Goal: Transaction & Acquisition: Obtain resource

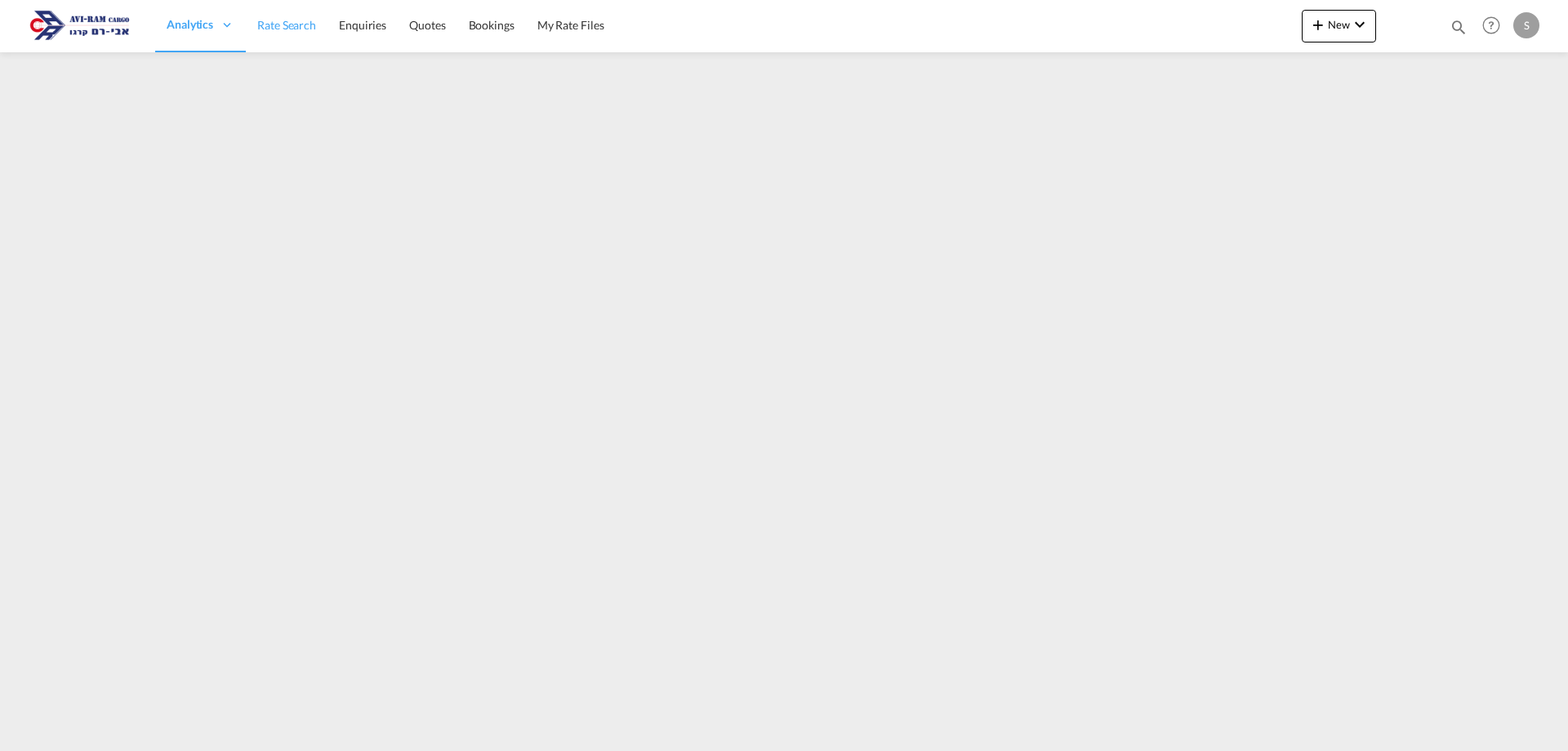
click at [299, 30] on span "Rate Search" at bounding box center [286, 25] width 59 height 14
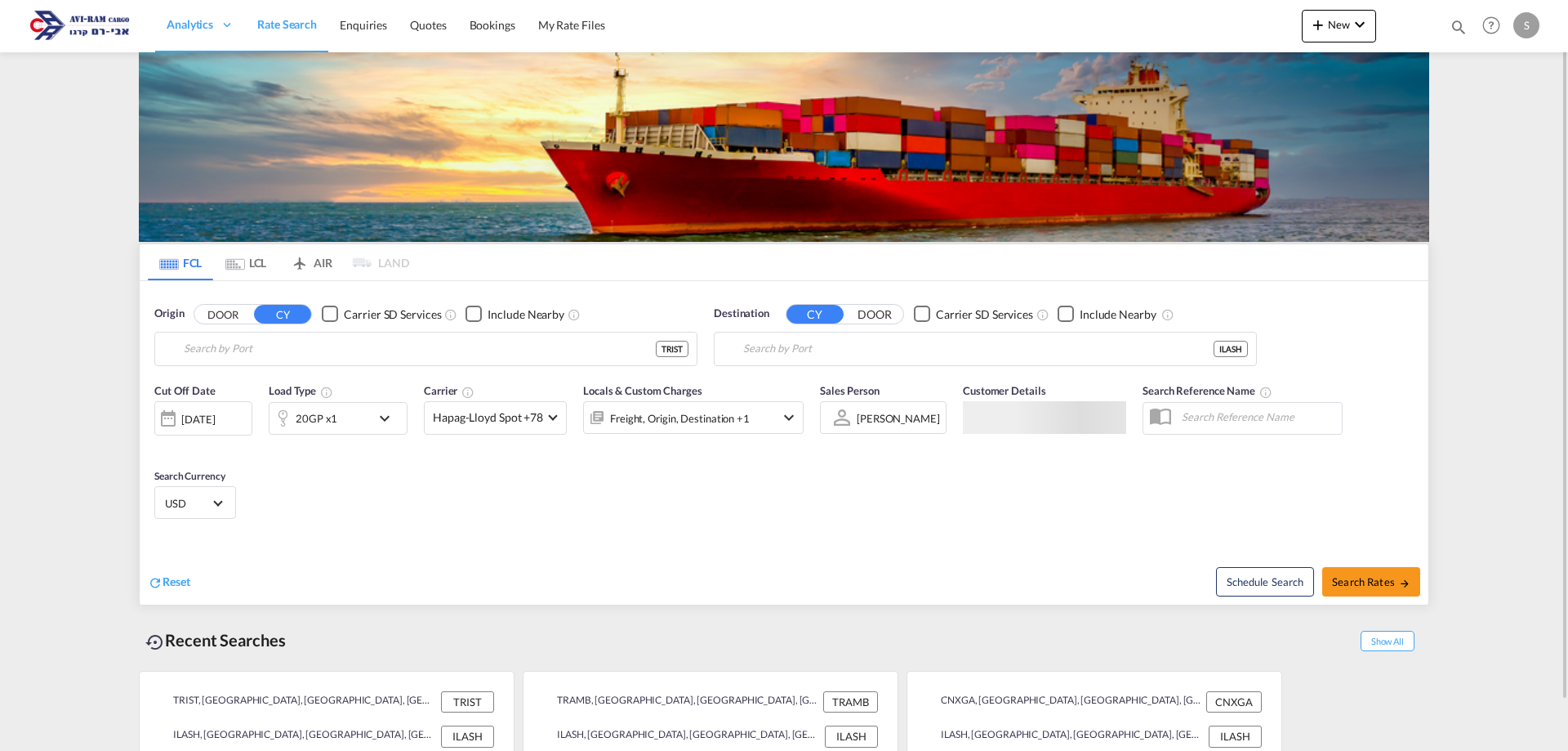
type input "[GEOGRAPHIC_DATA], TRIST"
type input "Ashdod, ILASH"
click at [245, 265] on md-tab-item "LCL" at bounding box center [246, 262] width 65 height 36
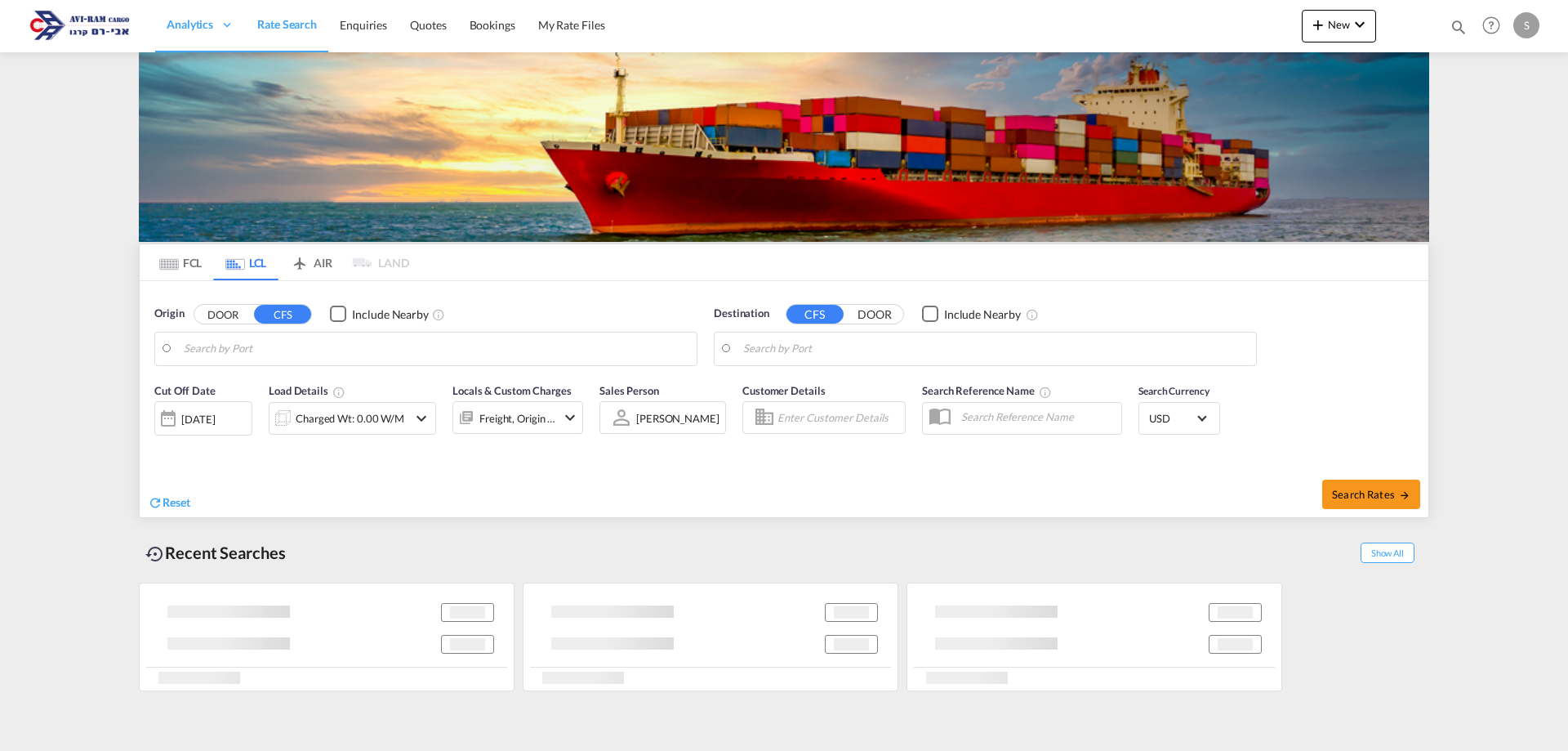
type input "[GEOGRAPHIC_DATA], TRIST"
type input "Ashdod, ILASH"
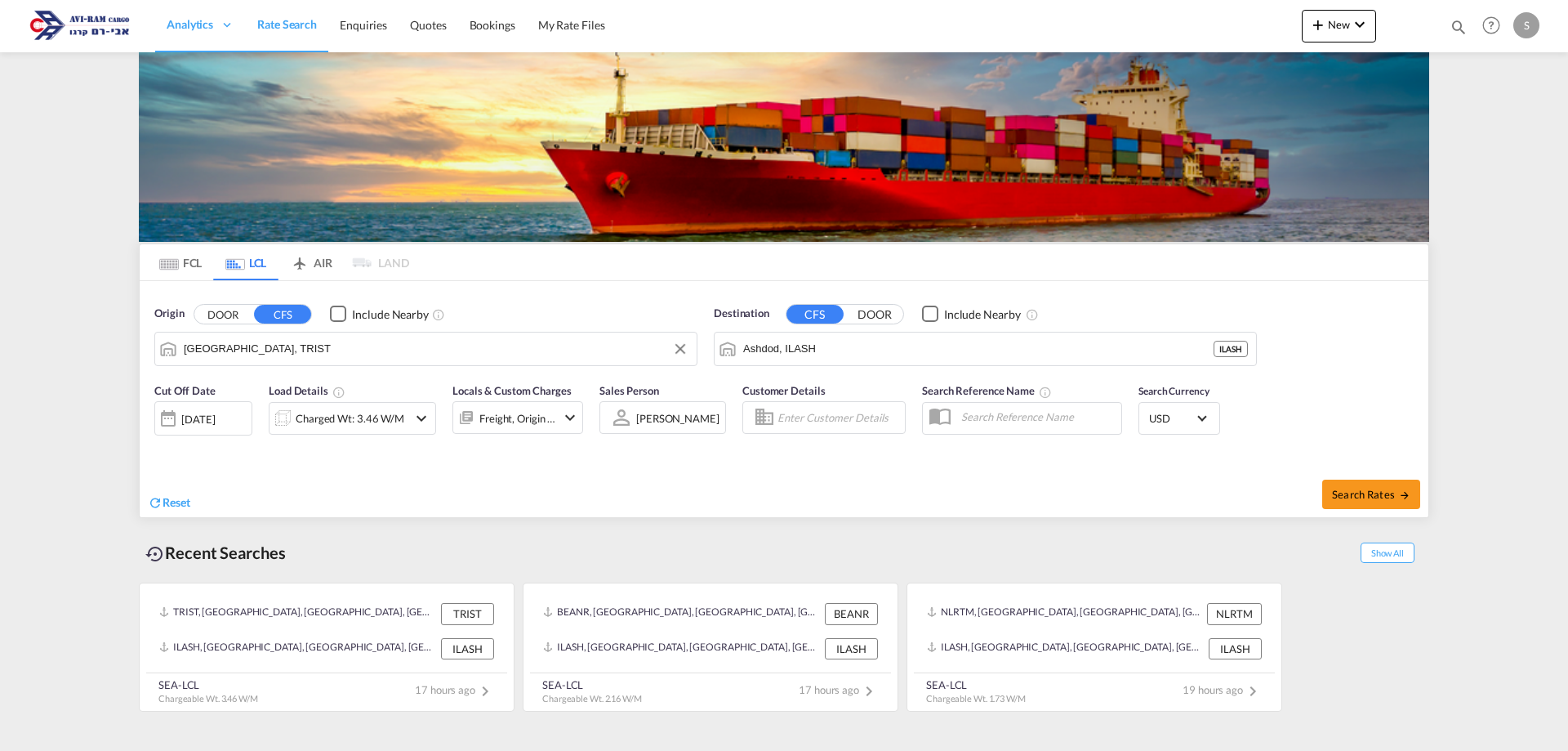
click at [269, 351] on input "[GEOGRAPHIC_DATA], TRIST" at bounding box center [436, 349] width 504 height 25
paste input "JIANGMEN"
click at [249, 394] on div "[GEOGRAPHIC_DATA] , GD [GEOGRAPHIC_DATA] CNJMN" at bounding box center [310, 393] width 310 height 49
type input "Jiangmen, GD, CNJMN"
click at [361, 416] on div "Charged Wt: 3.46 W/M" at bounding box center [349, 418] width 109 height 23
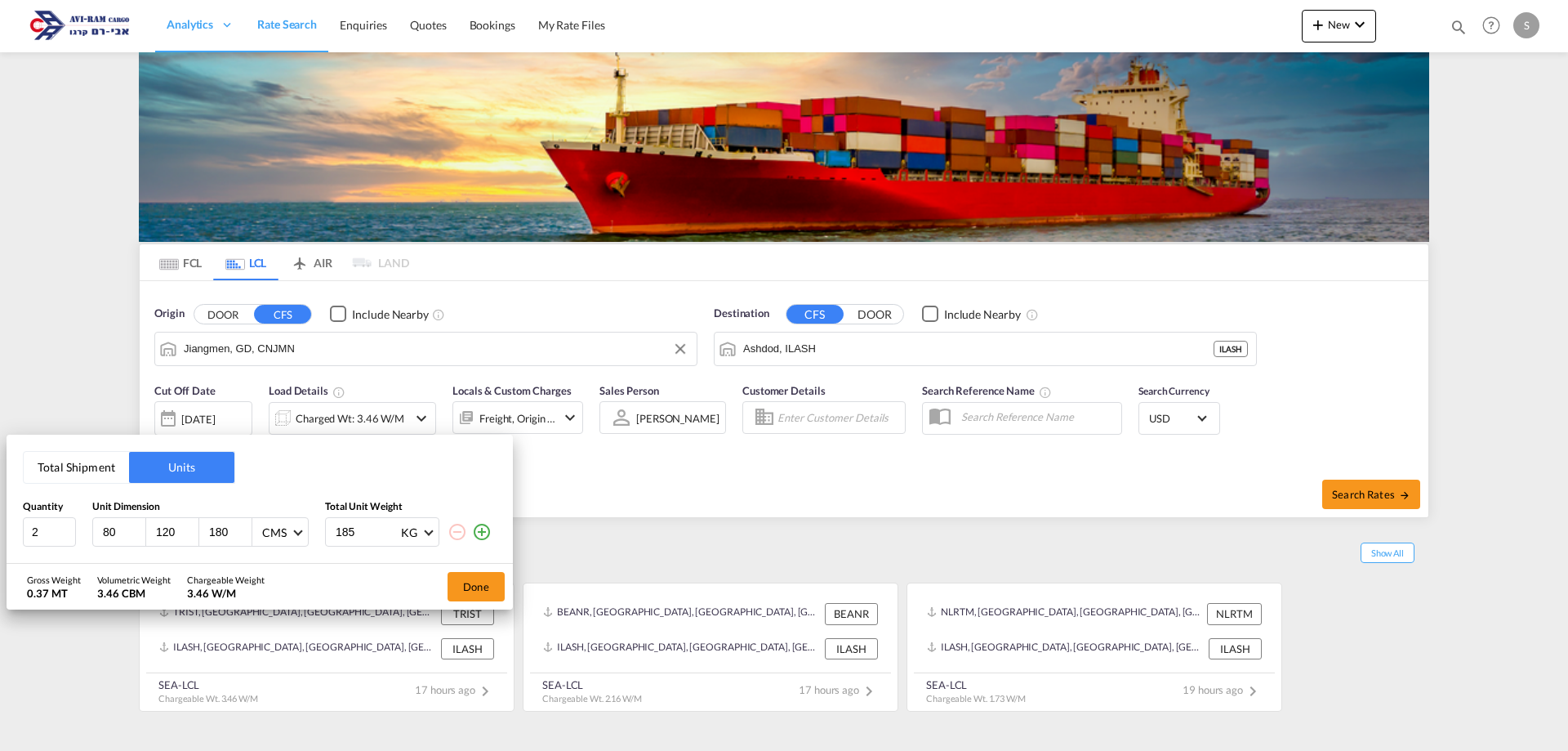
click at [80, 474] on button "Total Shipment" at bounding box center [76, 467] width 105 height 31
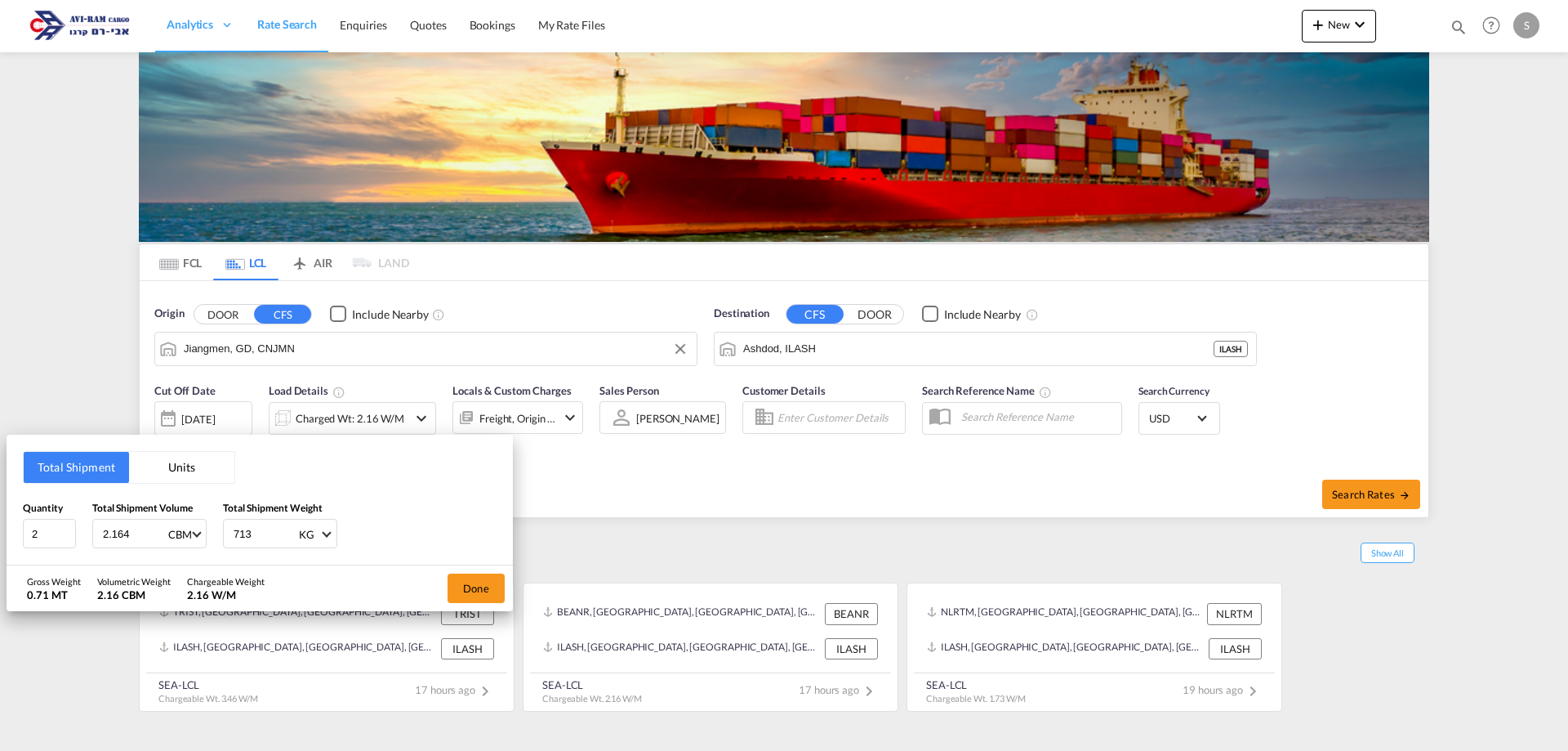
drag, startPoint x: 116, startPoint y: 541, endPoint x: 80, endPoint y: 543, distance: 36.1
click at [80, 543] on div "Quantity 2 Total Shipment Volume 2.164 CBM CBM CFT Total Shipment Weight 713 KG…" at bounding box center [259, 524] width 474 height 49
type input "18.64"
type input "1610"
drag, startPoint x: 38, startPoint y: 541, endPoint x: 20, endPoint y: 539, distance: 18.1
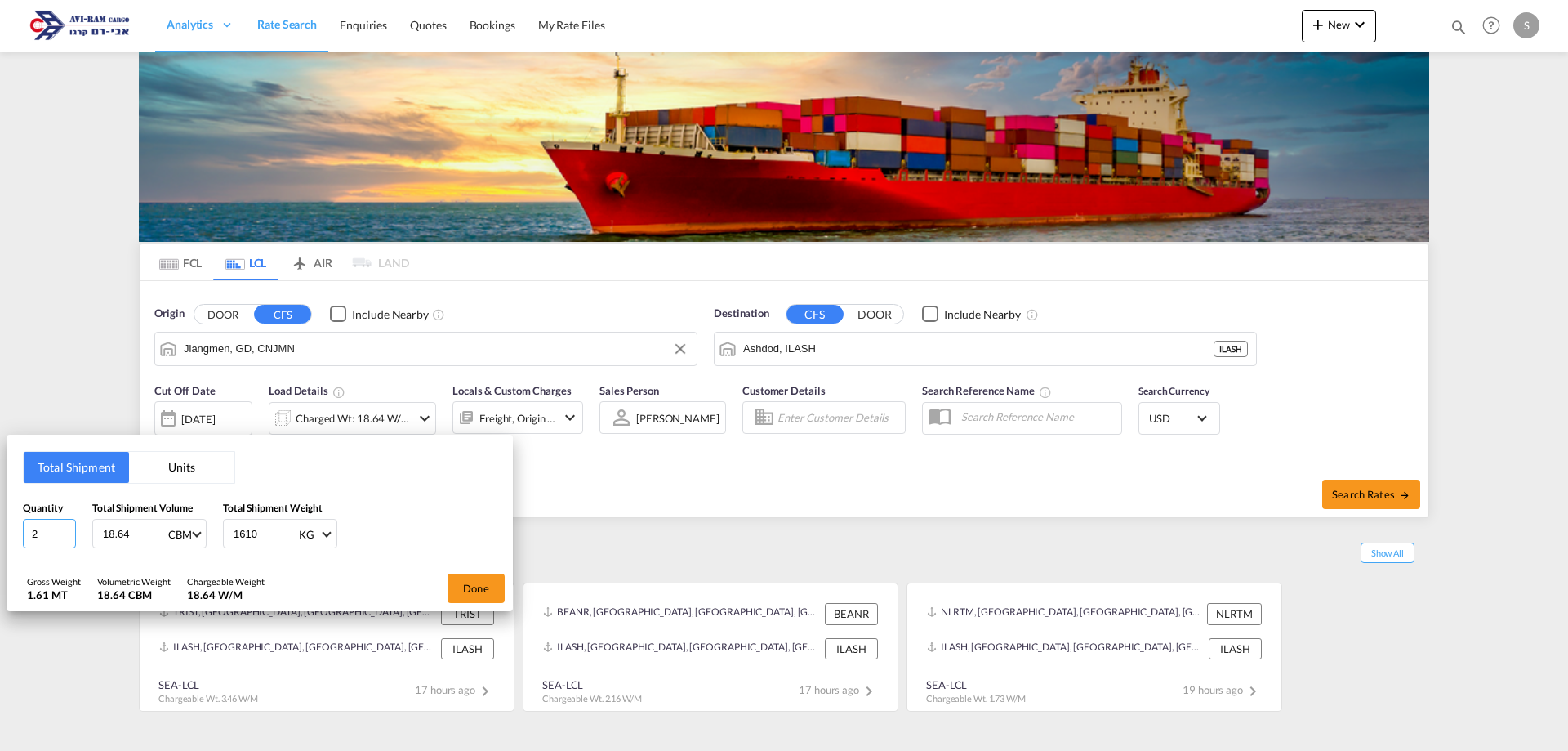
click at [20, 539] on div "Total Shipment Units Quantity 2 Total Shipment Volume 18.64 CBM CBM CFT Total S…" at bounding box center [259, 499] width 506 height 131
type input "161"
click at [469, 589] on button "Done" at bounding box center [476, 588] width 57 height 29
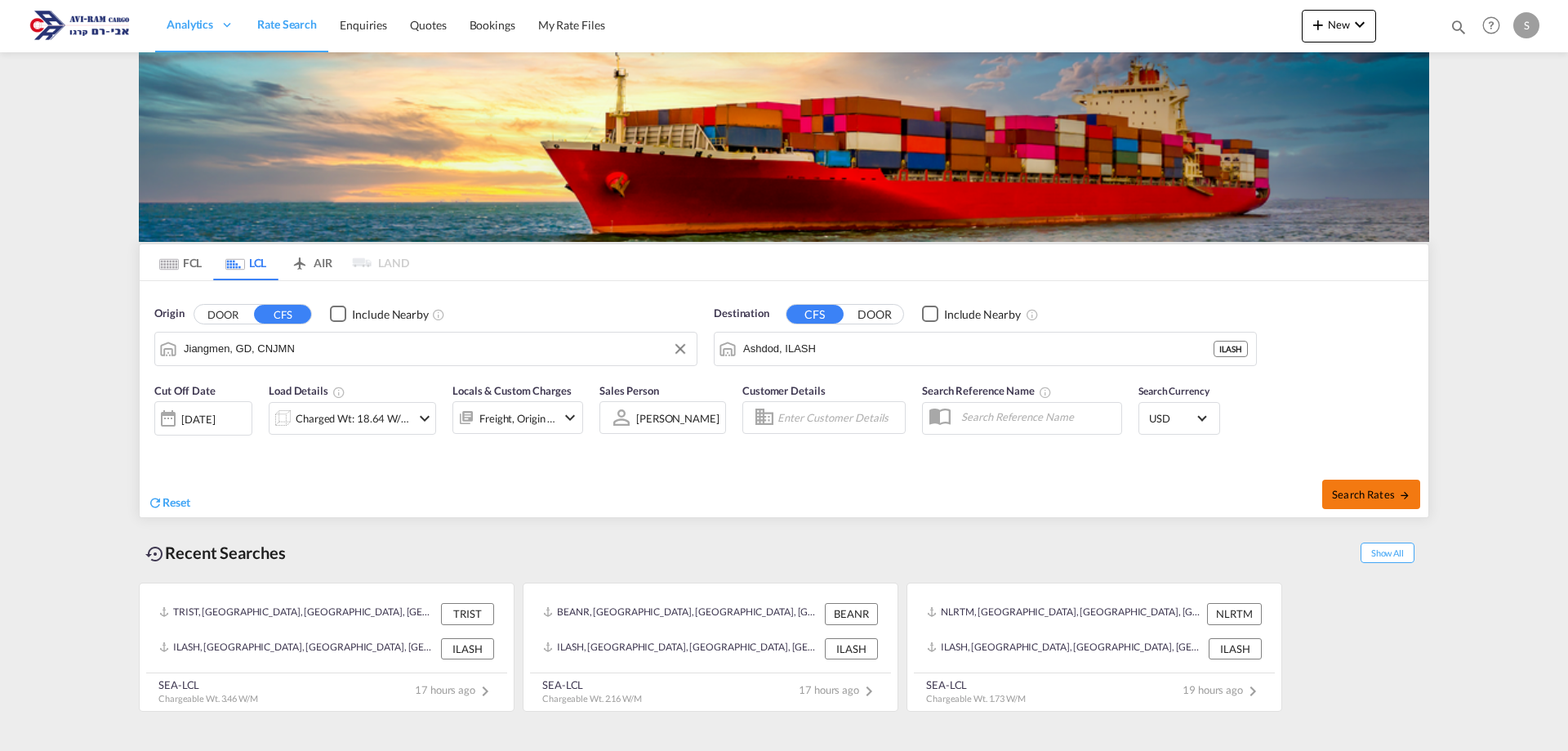
click at [1391, 486] on button "Search Rates" at bounding box center [1371, 494] width 98 height 29
type input "CNJMN to ILASH / [DATE]"
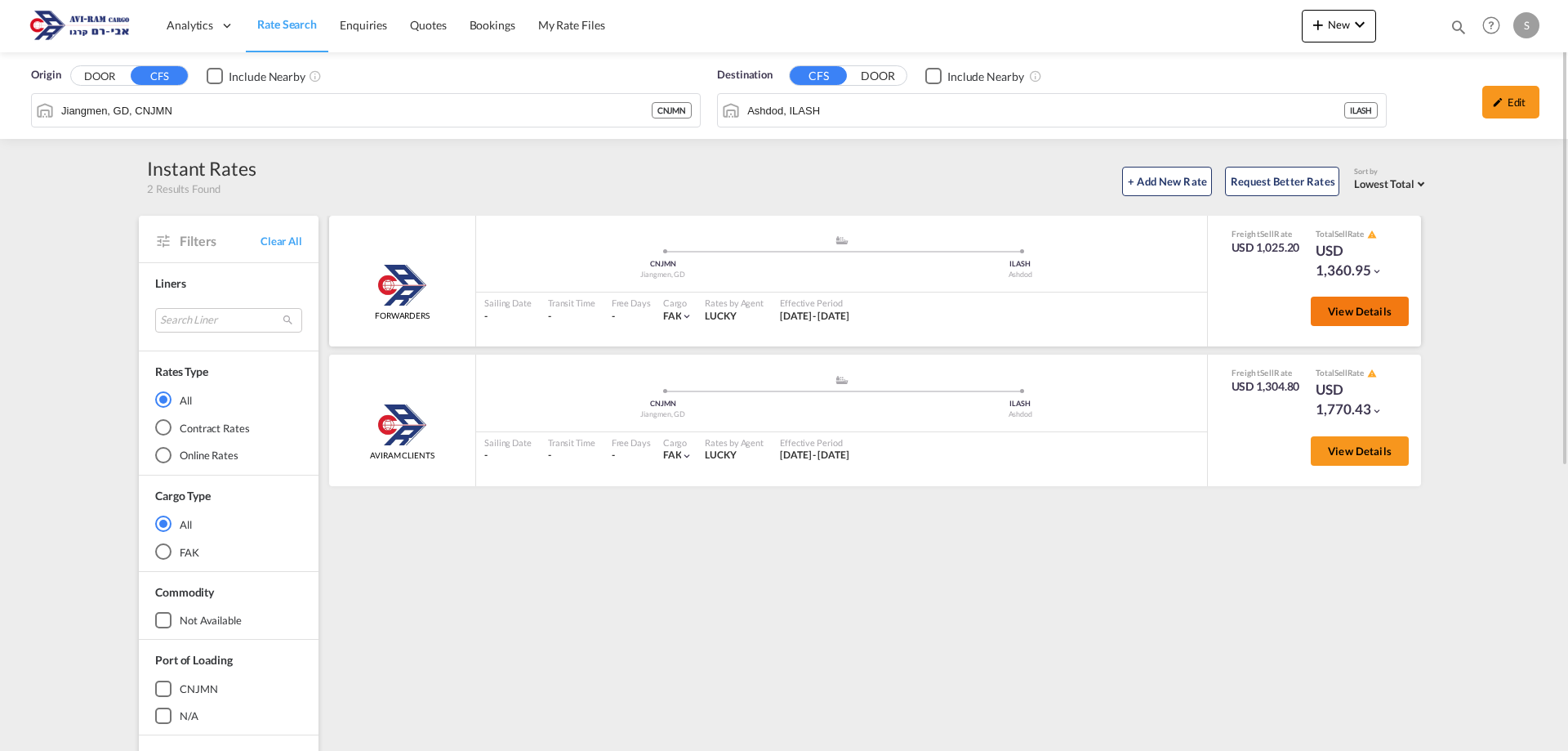
click at [1366, 319] on button "View Details" at bounding box center [1360, 311] width 98 height 29
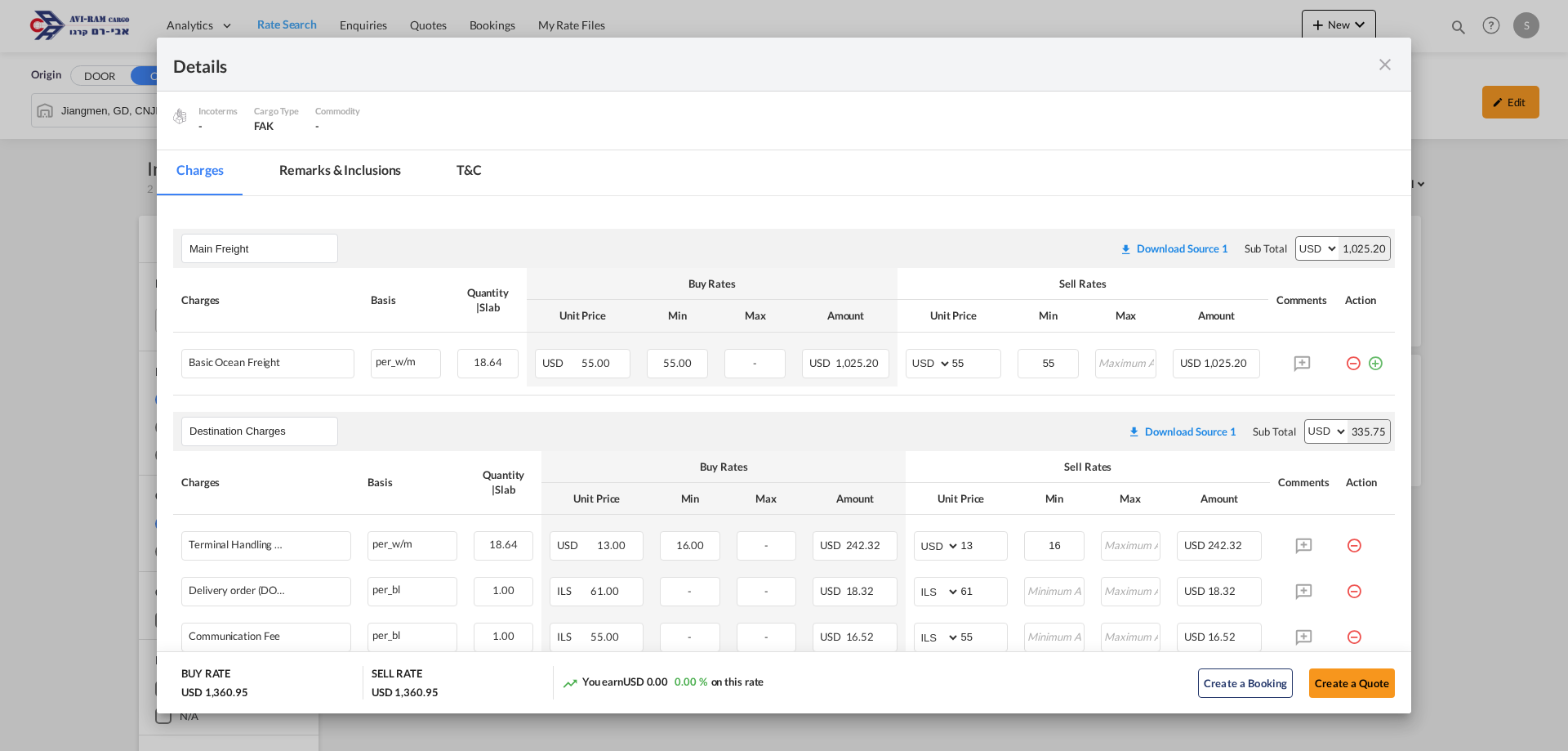
scroll to position [245, 0]
